Goal: Task Accomplishment & Management: Use online tool/utility

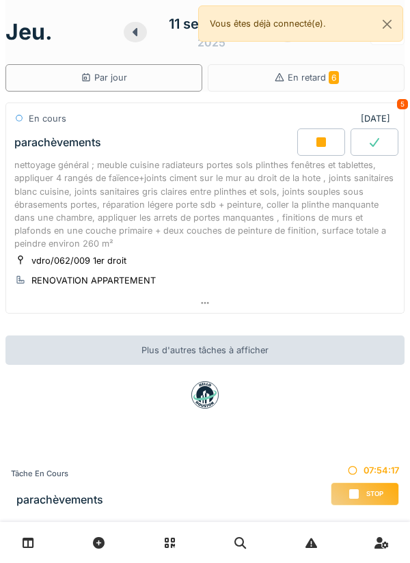
click at [215, 146] on div "parachèvements" at bounding box center [155, 141] width 286 height 27
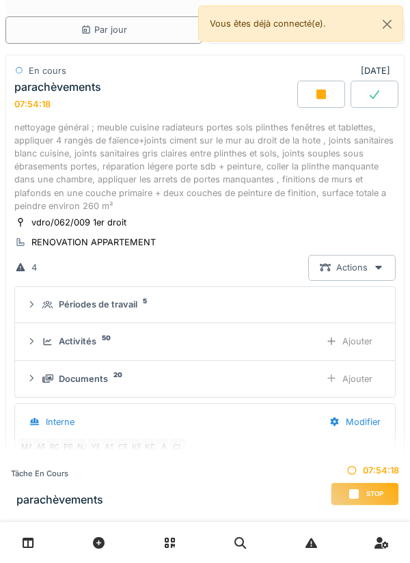
scroll to position [165, 0]
click at [358, 342] on div "Ajouter" at bounding box center [349, 341] width 70 height 25
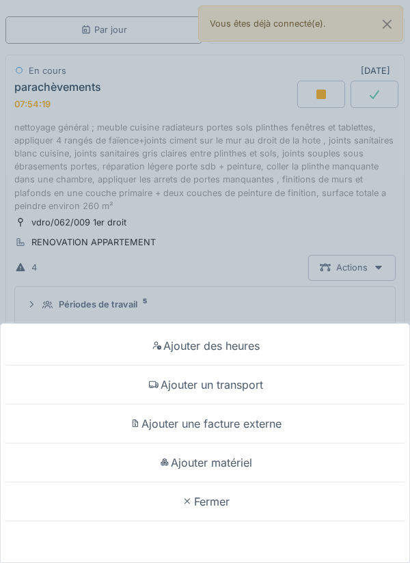
click at [246, 463] on div "Ajouter matériel" at bounding box center [204, 463] width 403 height 39
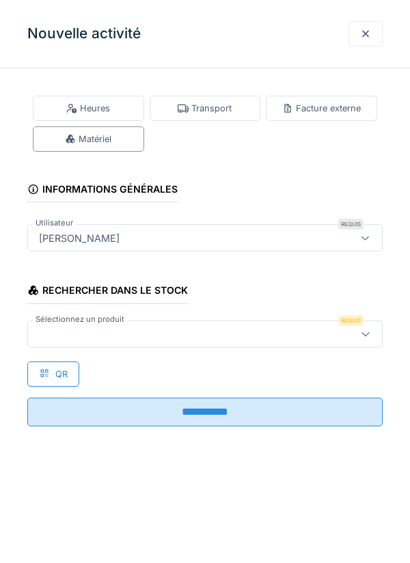
click at [364, 338] on div at bounding box center [365, 333] width 11 height 13
click at [365, 27] on div at bounding box center [365, 33] width 11 height 13
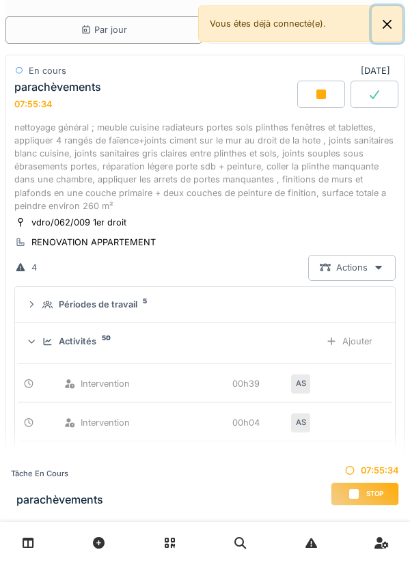
click at [394, 26] on button "Close" at bounding box center [387, 24] width 31 height 36
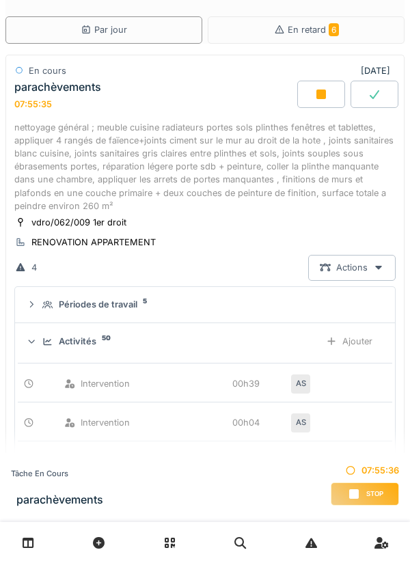
scroll to position [0, 0]
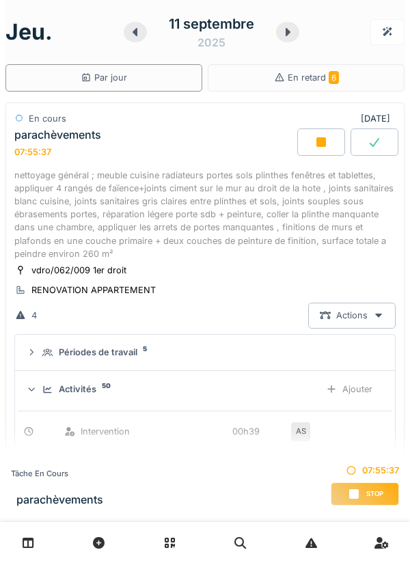
click at [289, 34] on icon at bounding box center [288, 32] width 14 height 11
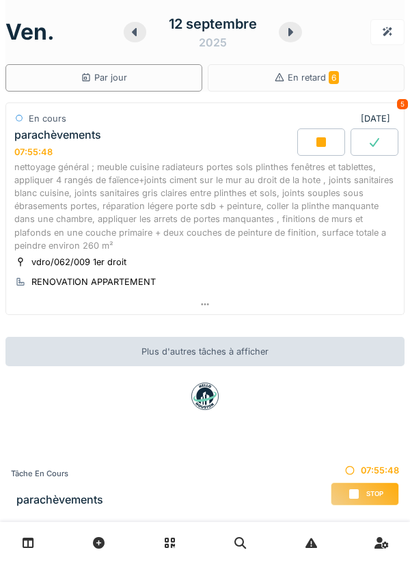
click at [296, 31] on icon at bounding box center [291, 32] width 14 height 11
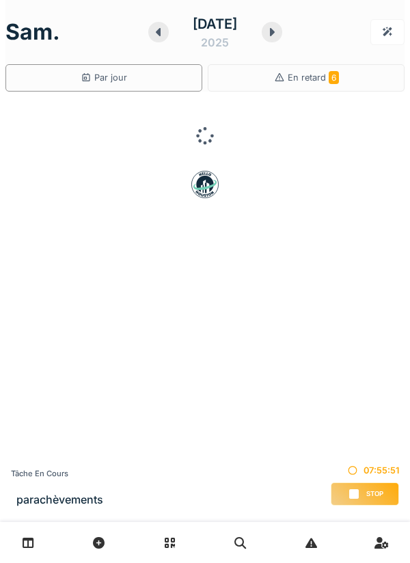
click at [279, 36] on icon at bounding box center [272, 32] width 14 height 11
click at [276, 34] on icon at bounding box center [269, 32] width 14 height 11
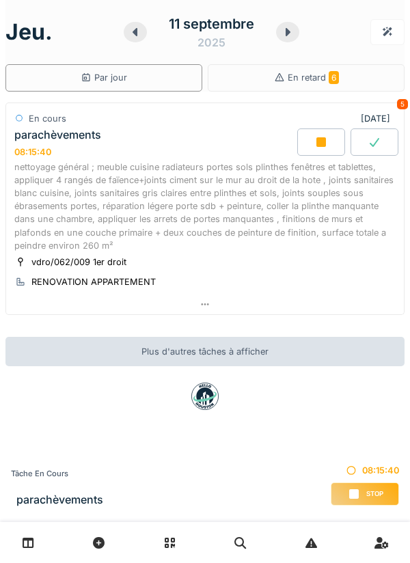
click at [325, 140] on icon at bounding box center [321, 142] width 10 height 10
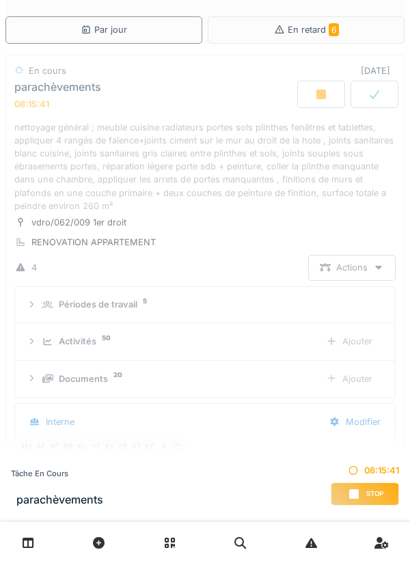
scroll to position [165, 0]
